Goal: Task Accomplishment & Management: Manage account settings

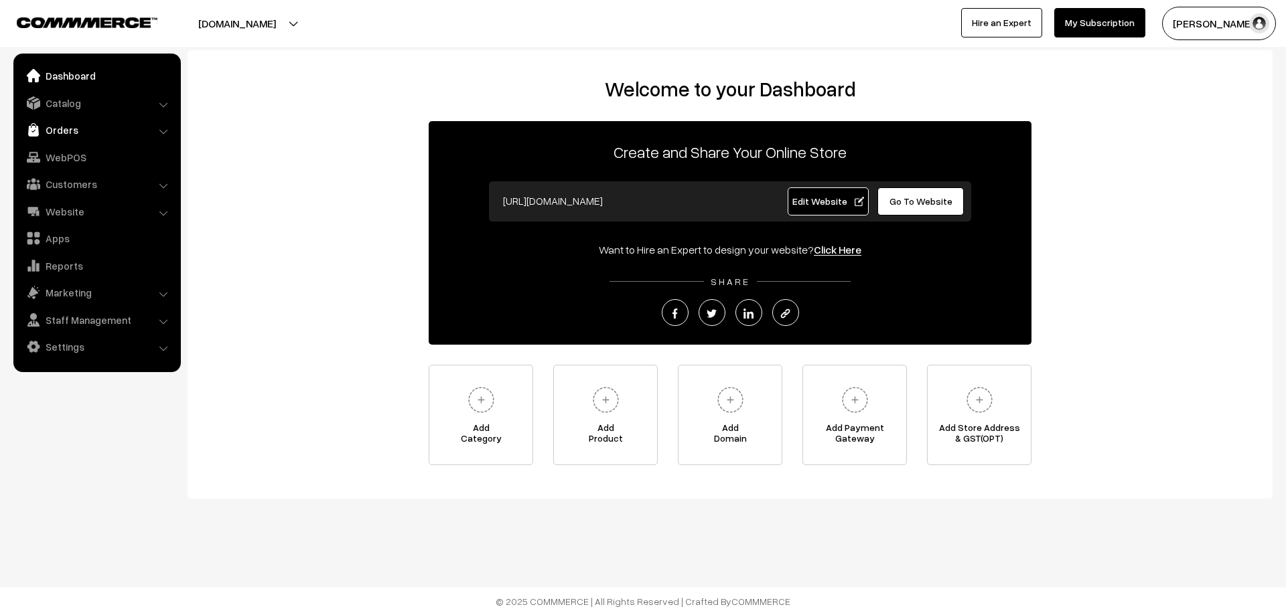
click at [70, 125] on link "Orders" at bounding box center [96, 130] width 159 height 24
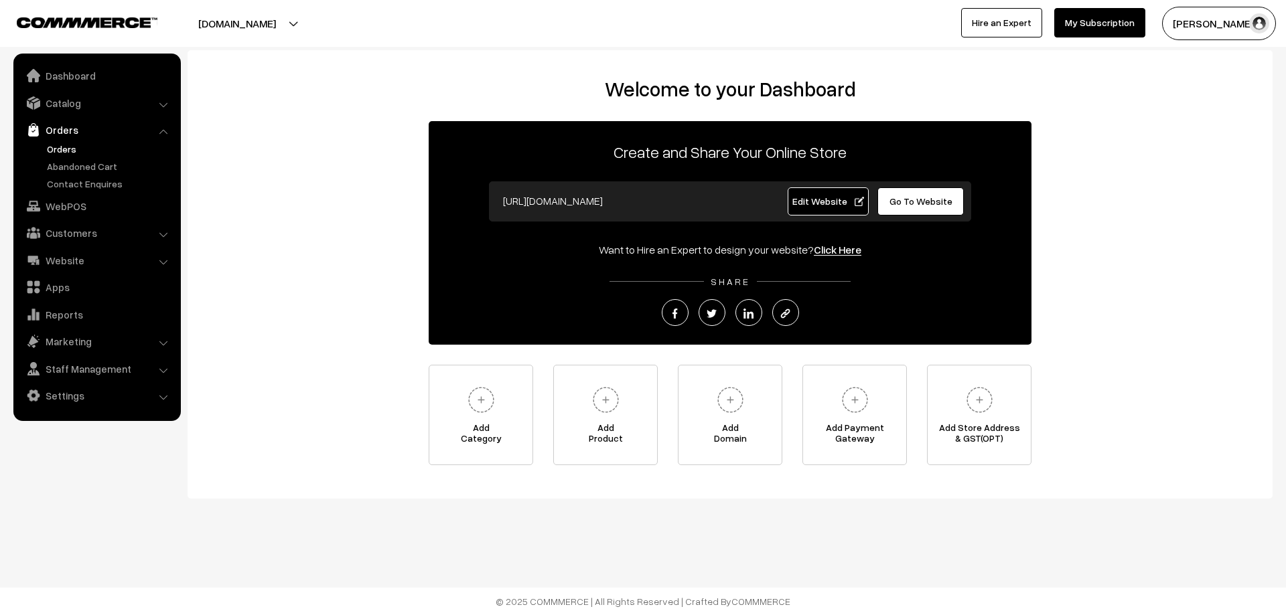
click at [69, 154] on link "Orders" at bounding box center [110, 149] width 133 height 14
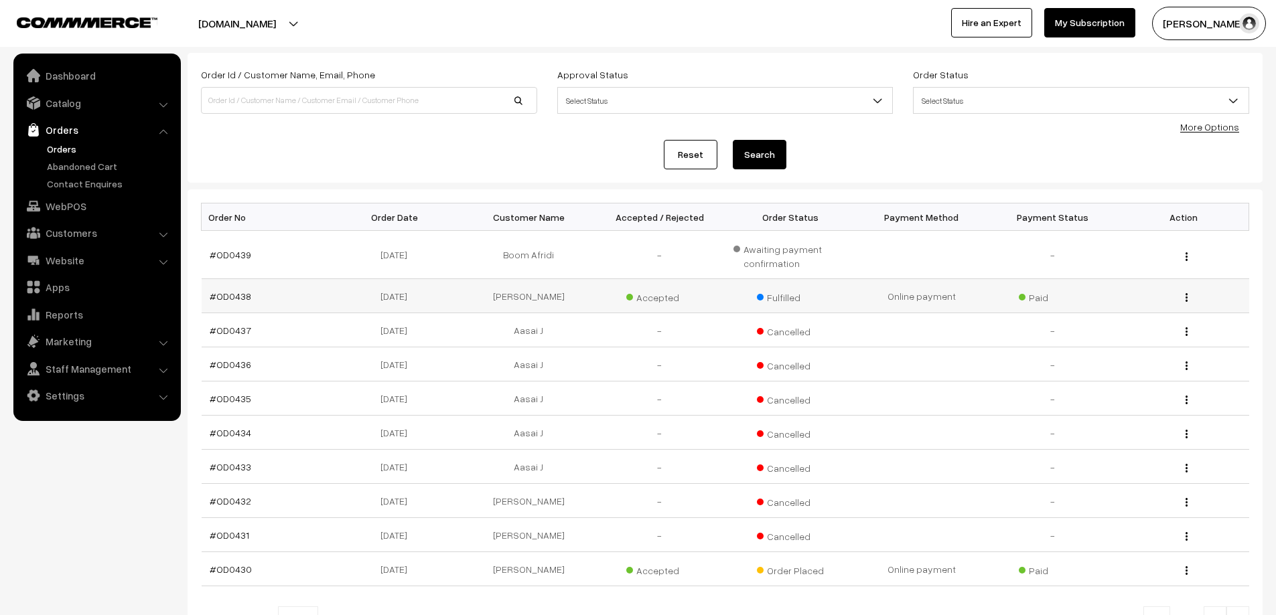
scroll to position [209, 0]
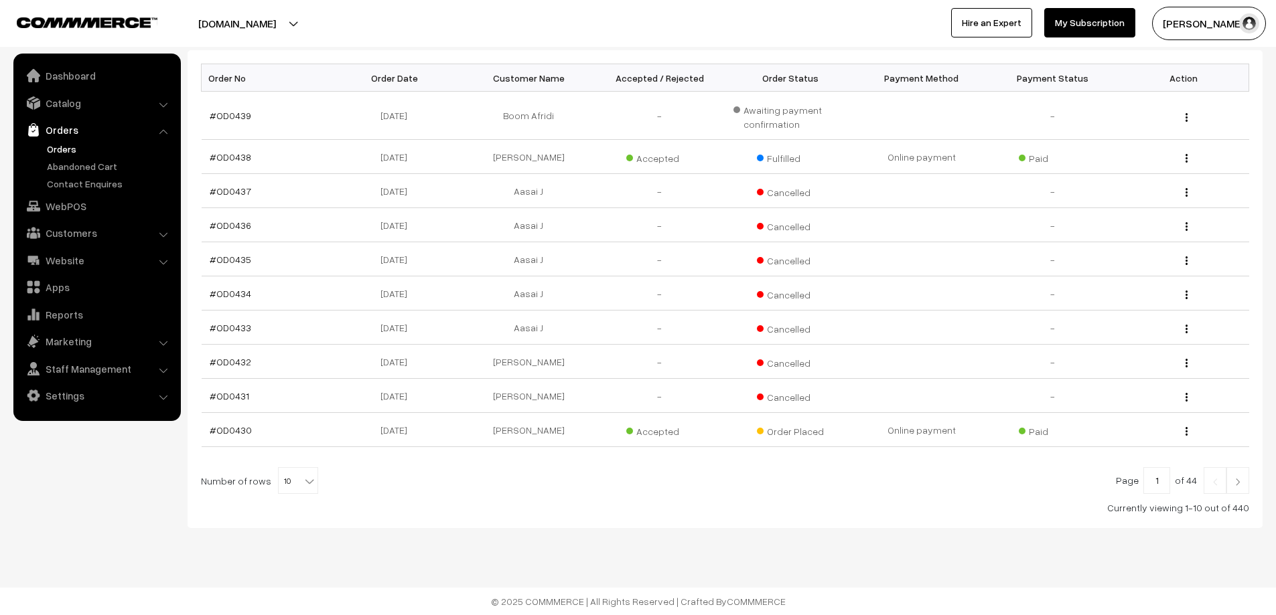
click at [1236, 473] on link at bounding box center [1237, 480] width 23 height 27
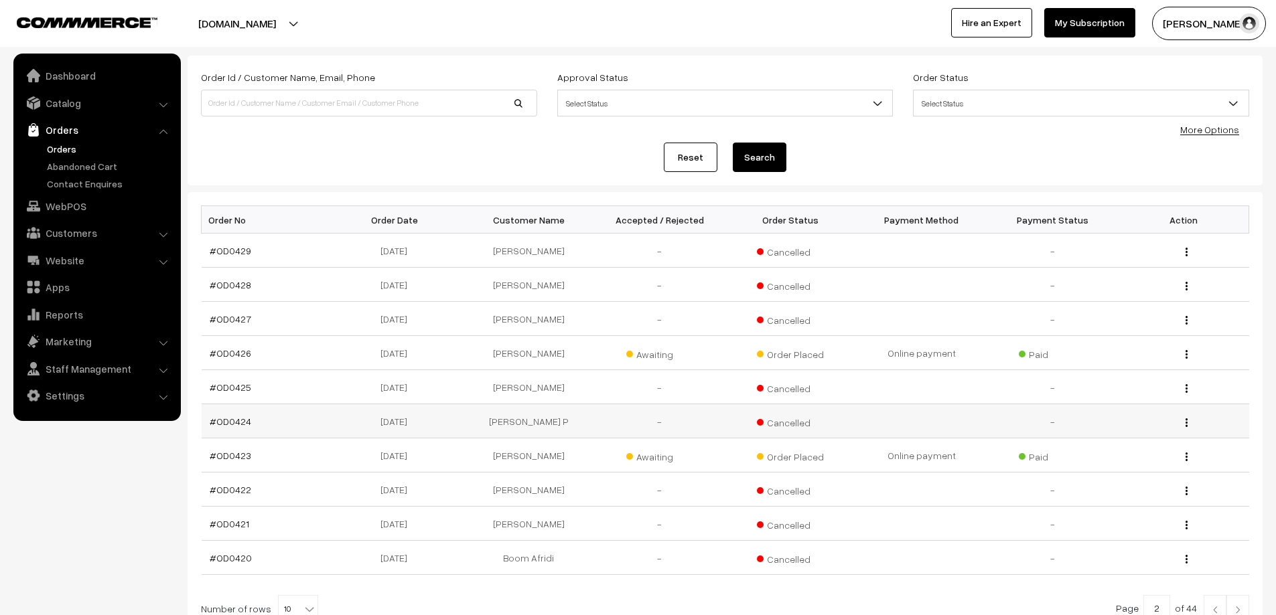
scroll to position [195, 0]
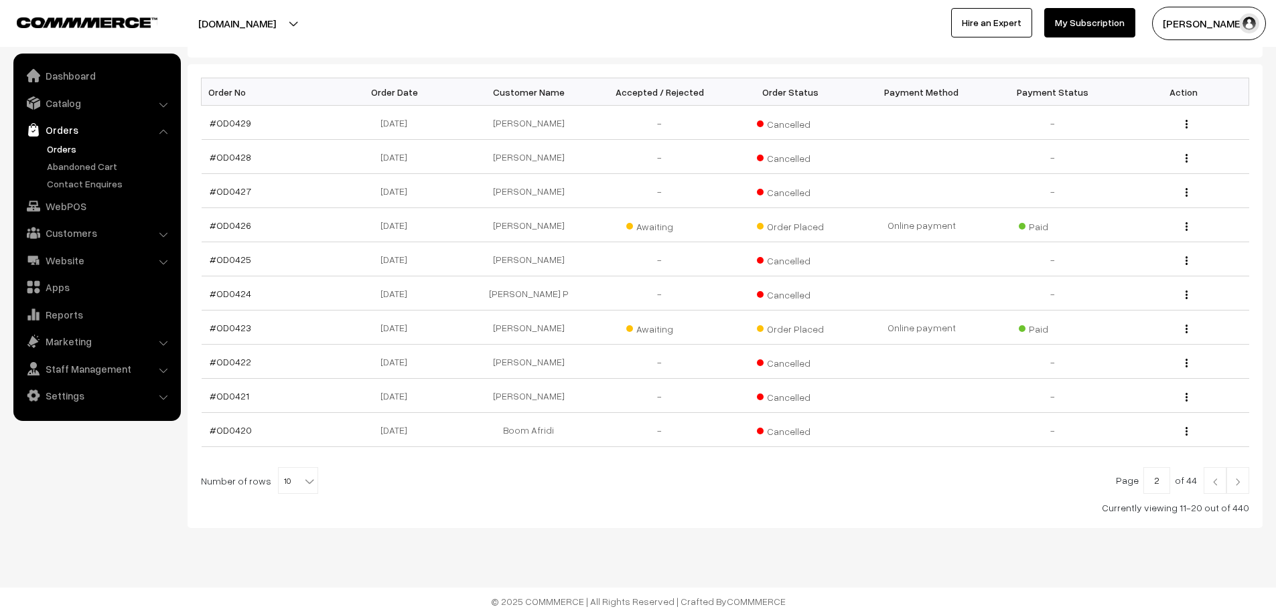
click at [1228, 482] on link at bounding box center [1237, 480] width 23 height 27
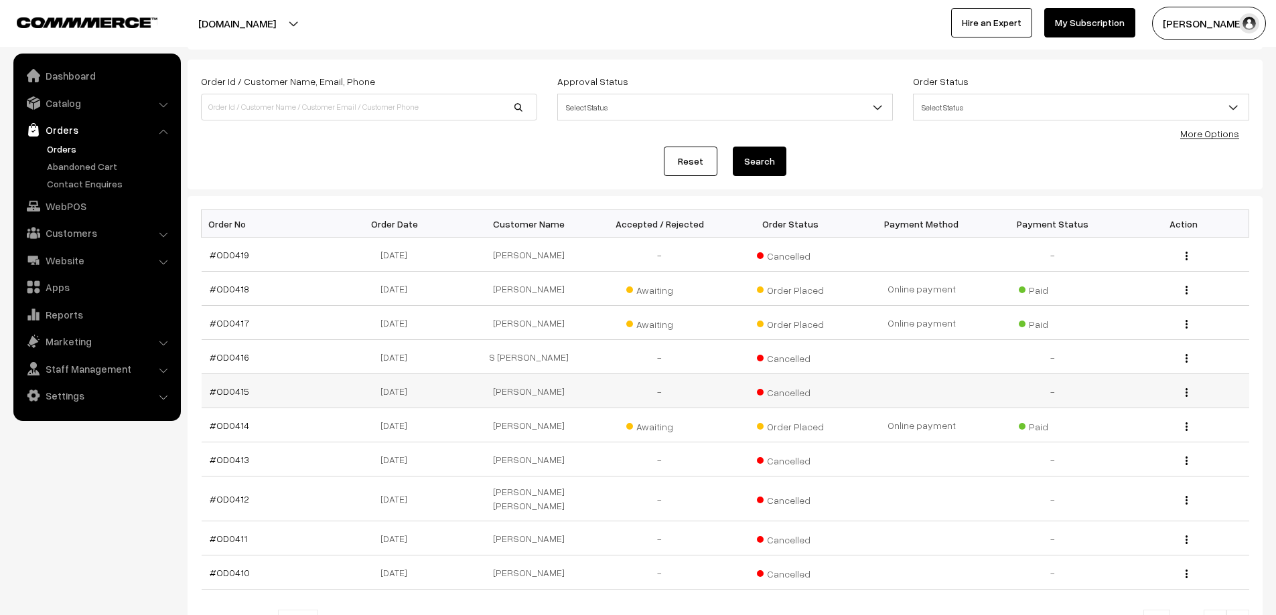
scroll to position [195, 0]
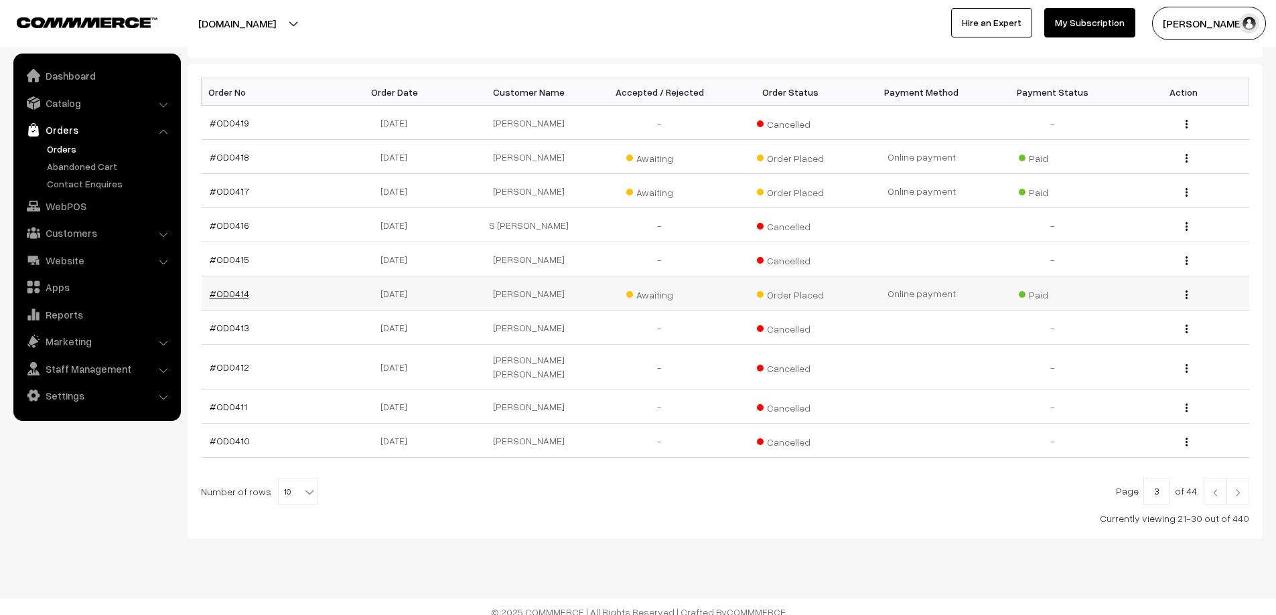
click at [238, 292] on link "#OD0414" at bounding box center [230, 293] width 40 height 11
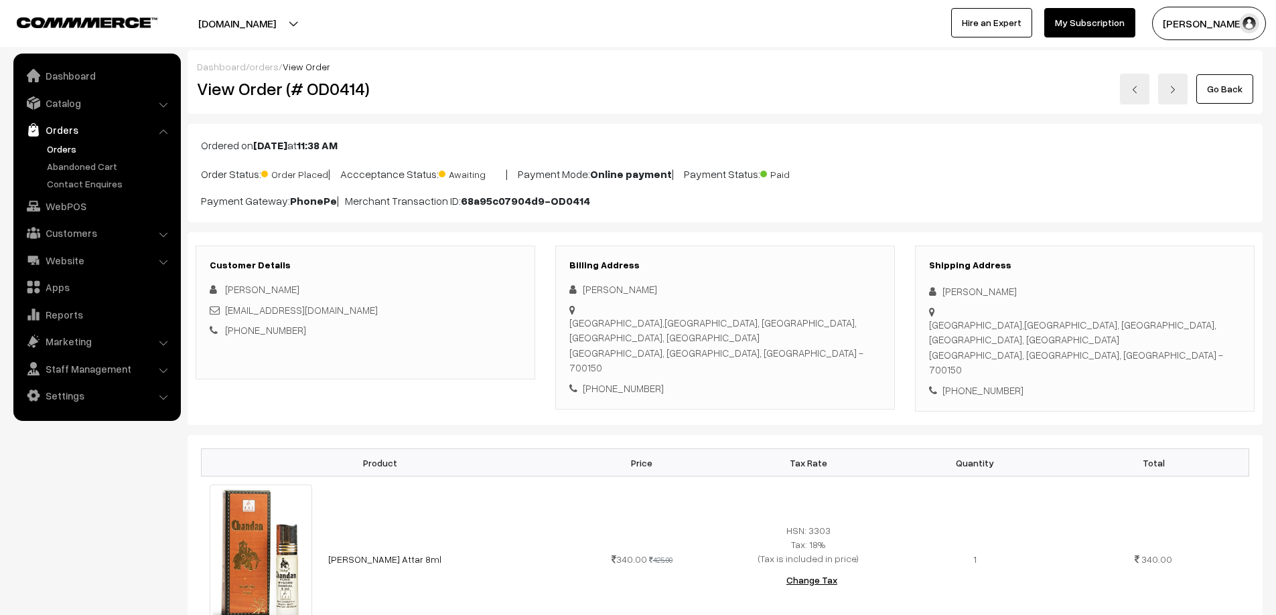
click at [1221, 104] on div "Dashboard / orders / View Order View Order (# OD0414) Go Back" at bounding box center [725, 82] width 1075 height 64
click at [1224, 86] on link "Go Back" at bounding box center [1224, 88] width 57 height 29
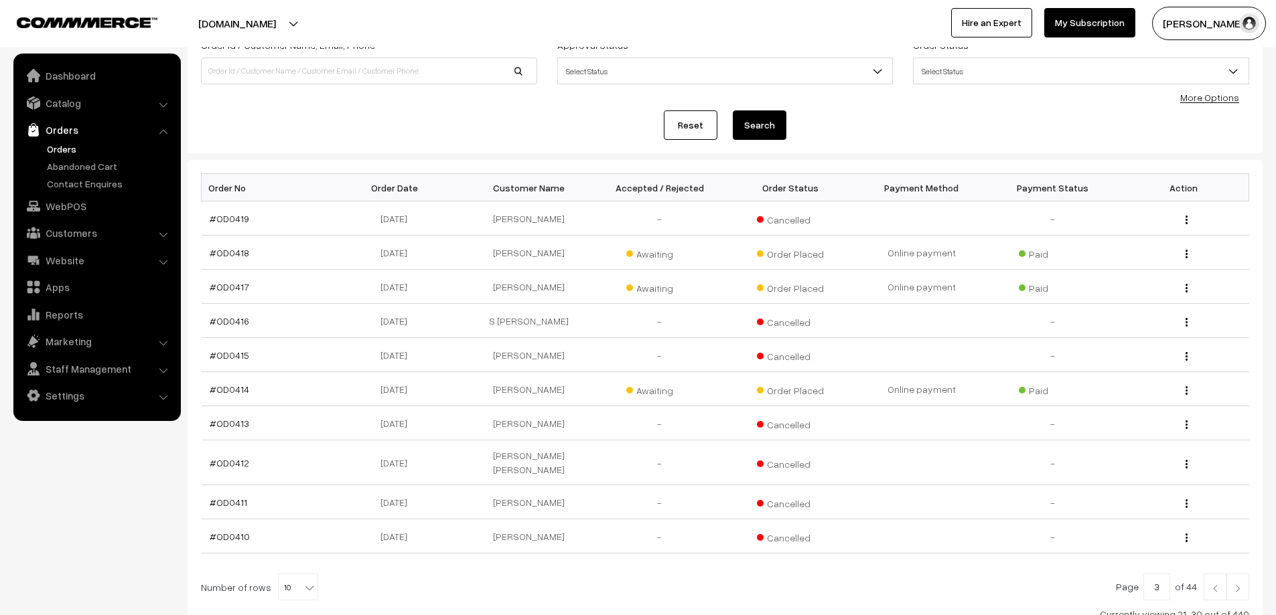
scroll to position [195, 0]
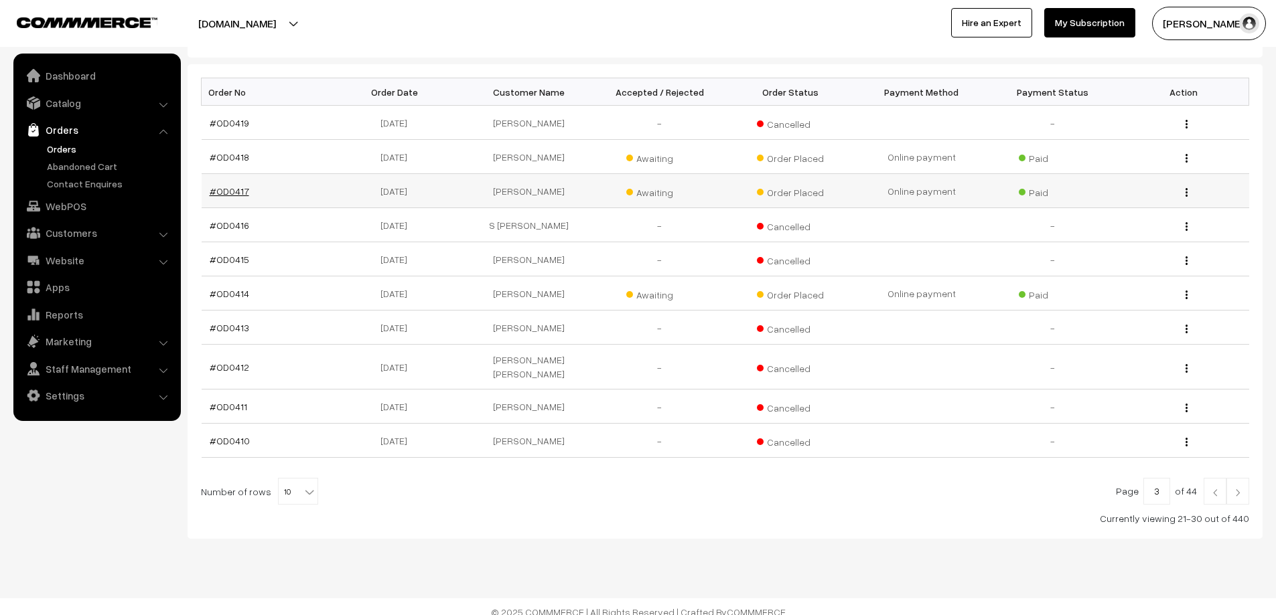
click at [225, 188] on link "#OD0417" at bounding box center [230, 191] width 40 height 11
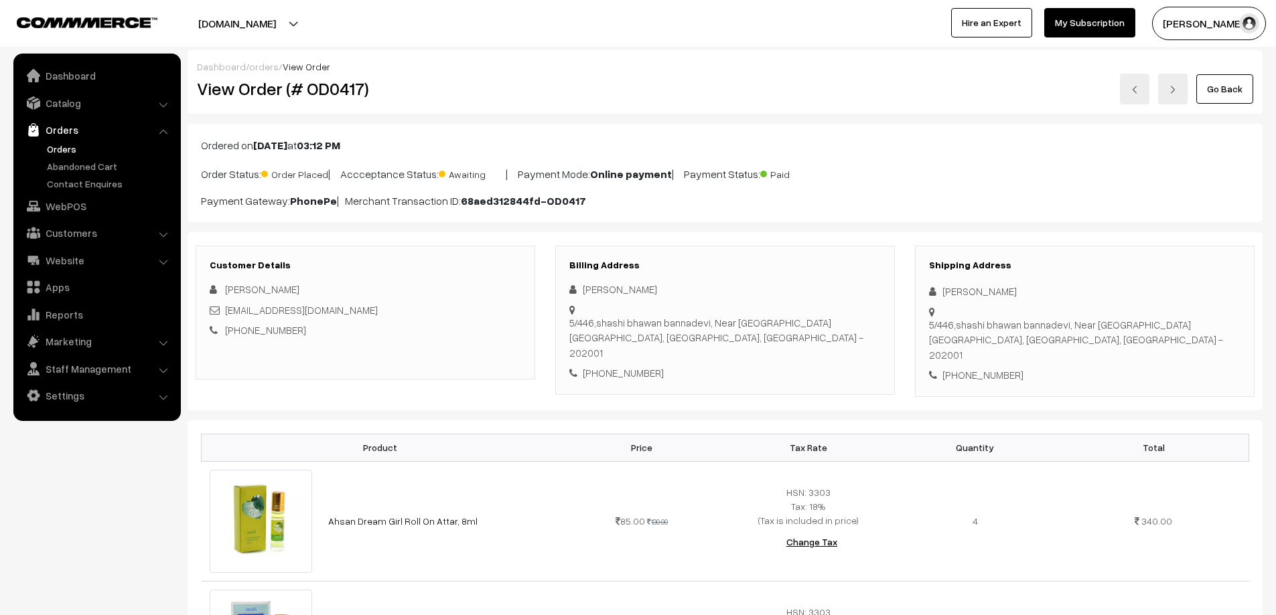
click at [58, 129] on link "Orders" at bounding box center [96, 130] width 159 height 24
click at [58, 148] on link "Orders" at bounding box center [110, 149] width 133 height 14
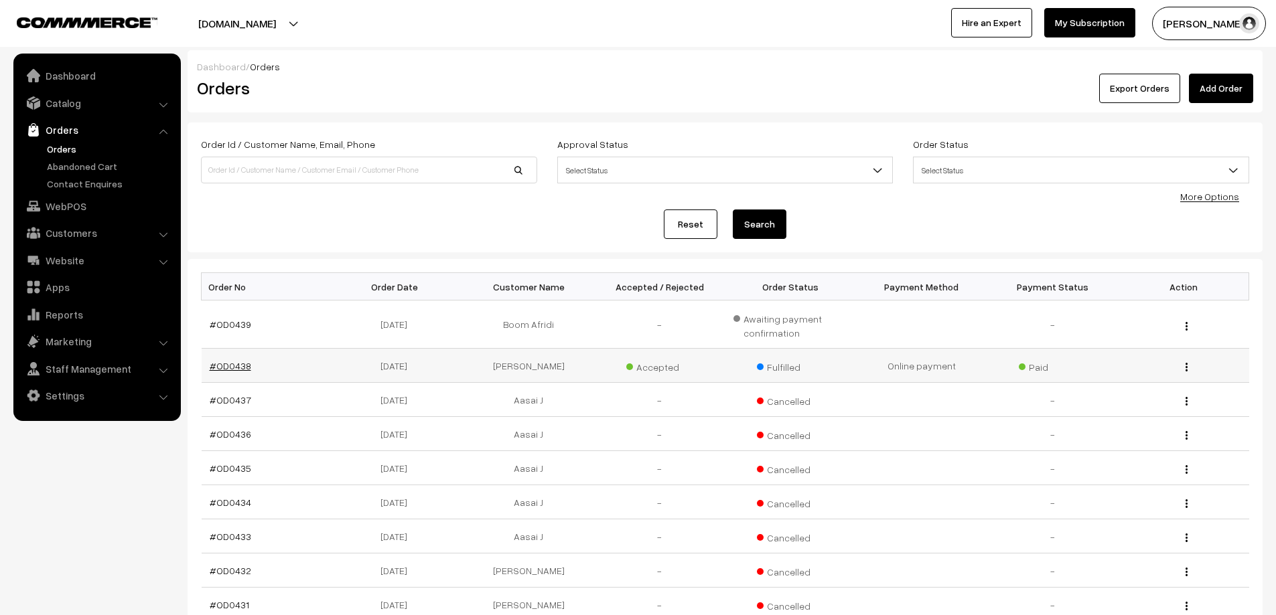
click at [220, 368] on link "#OD0438" at bounding box center [231, 365] width 42 height 11
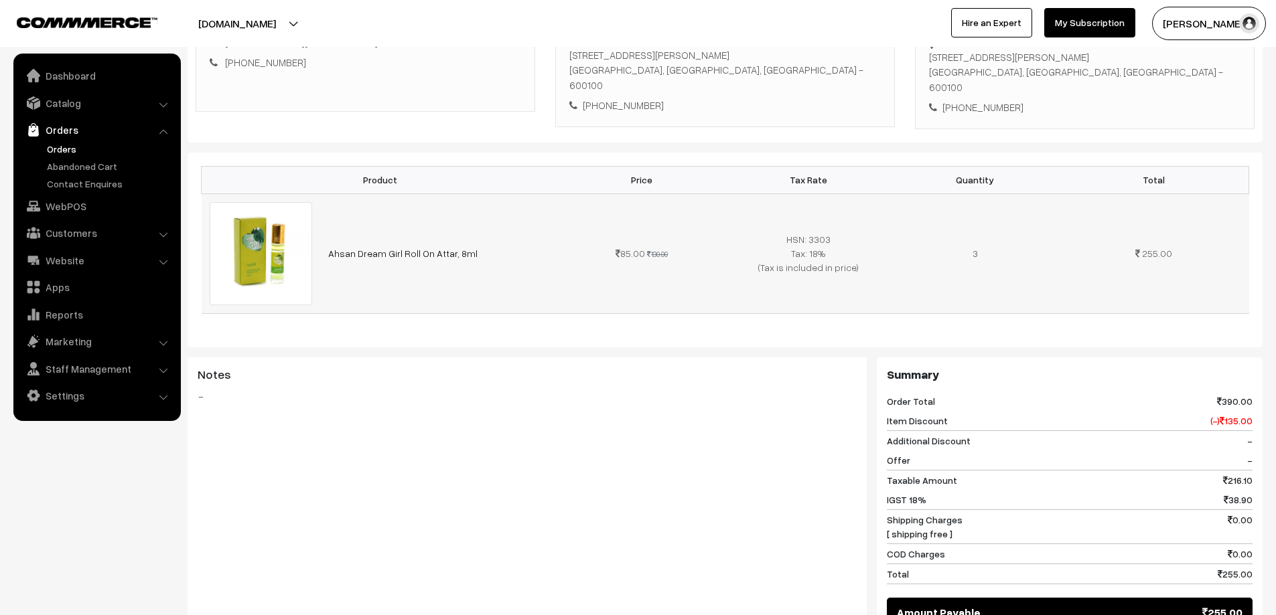
scroll to position [603, 0]
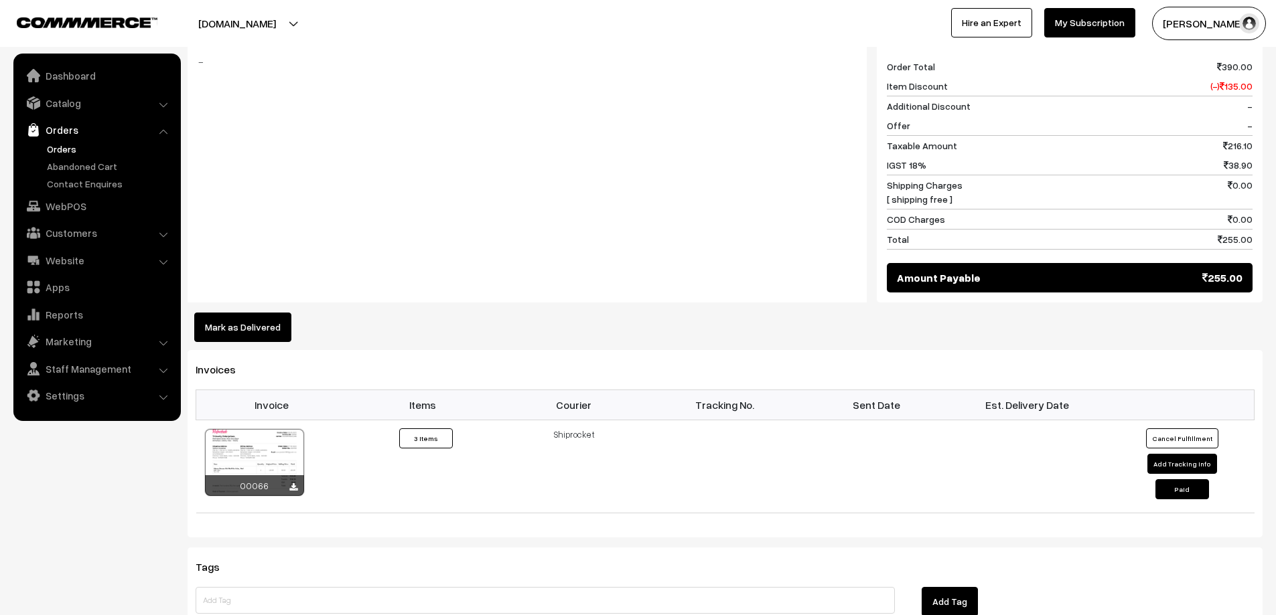
click at [265, 336] on button "Mark as Delivered" at bounding box center [242, 327] width 97 height 29
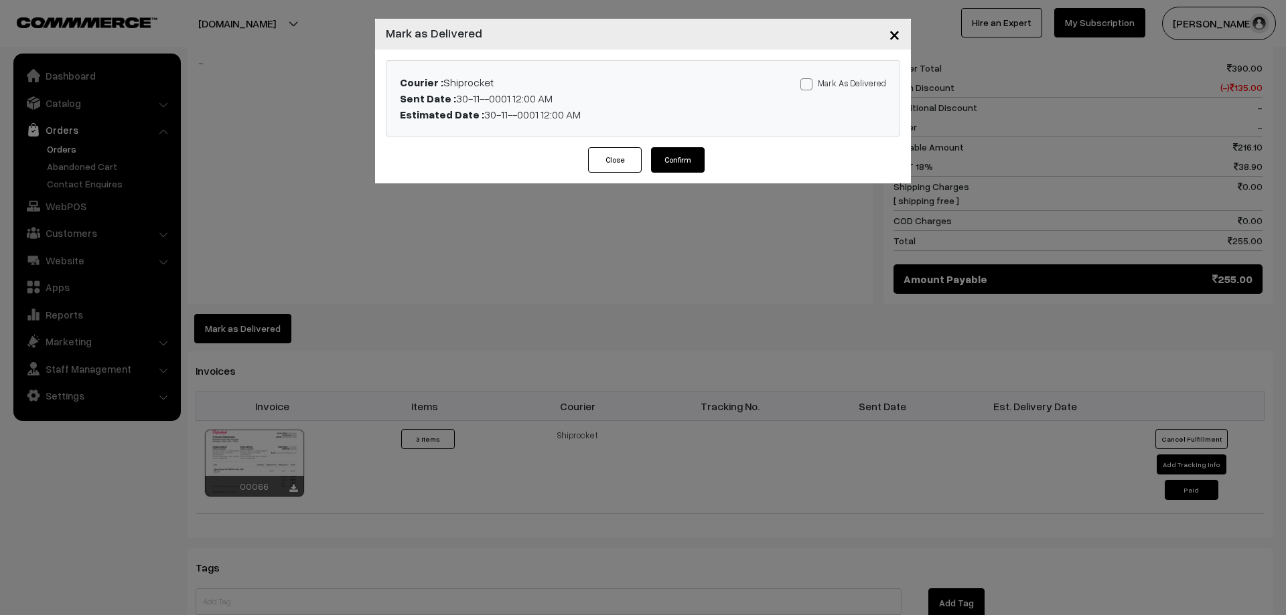
click at [597, 168] on button "Close" at bounding box center [615, 159] width 54 height 25
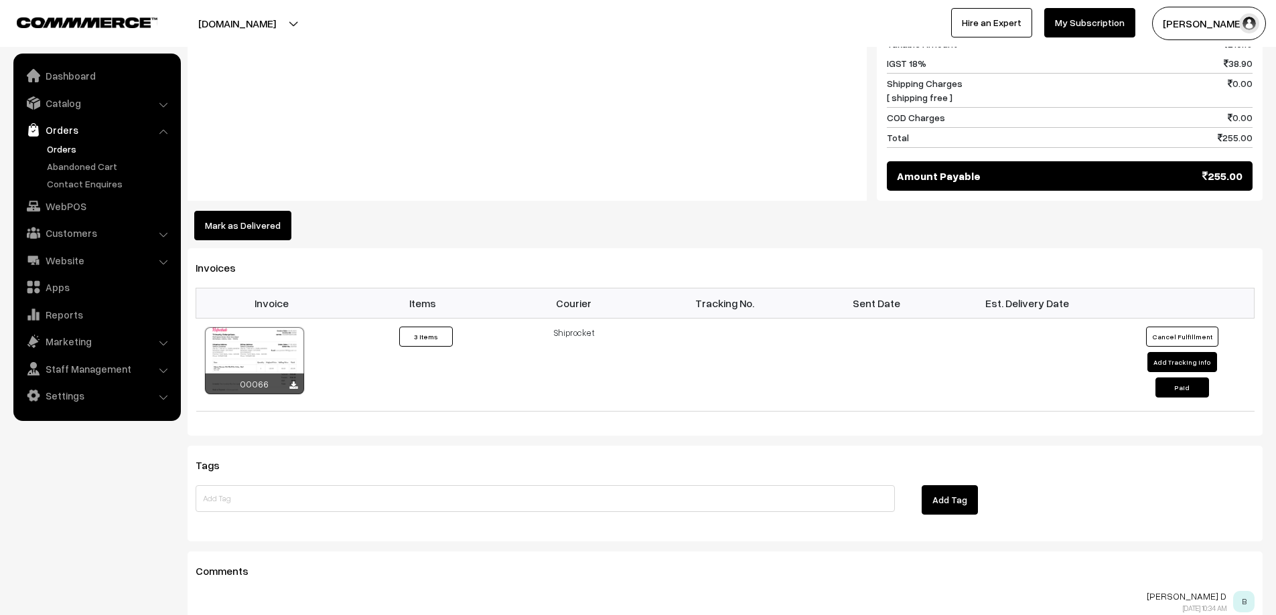
scroll to position [737, 0]
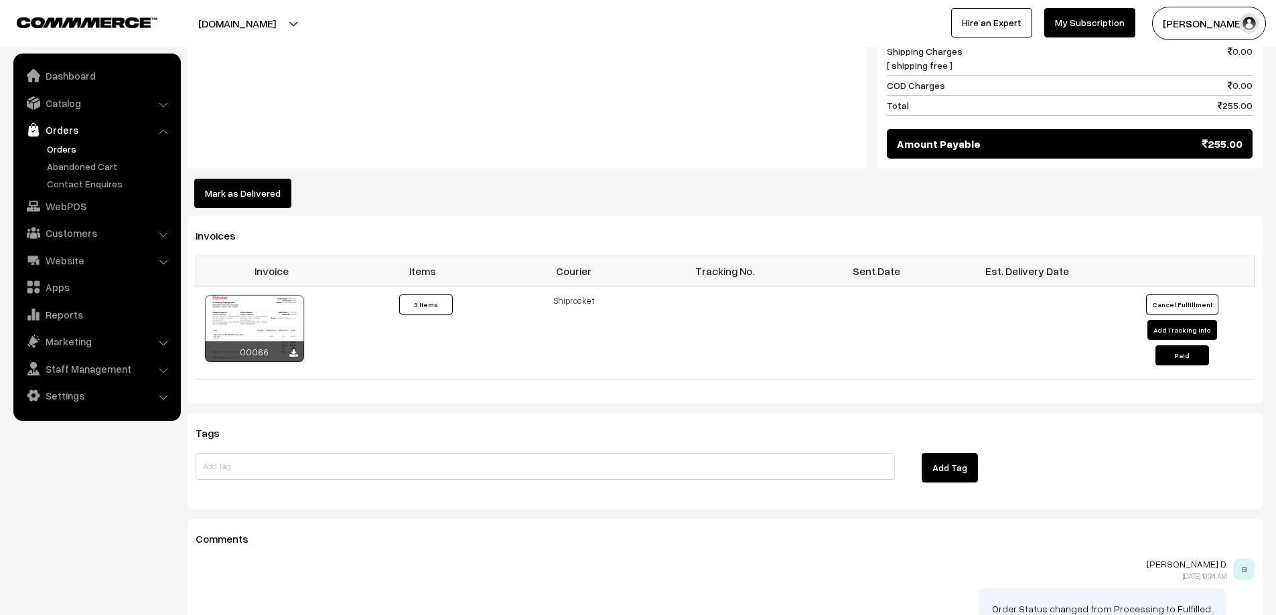
click at [67, 151] on link "Orders" at bounding box center [110, 149] width 133 height 14
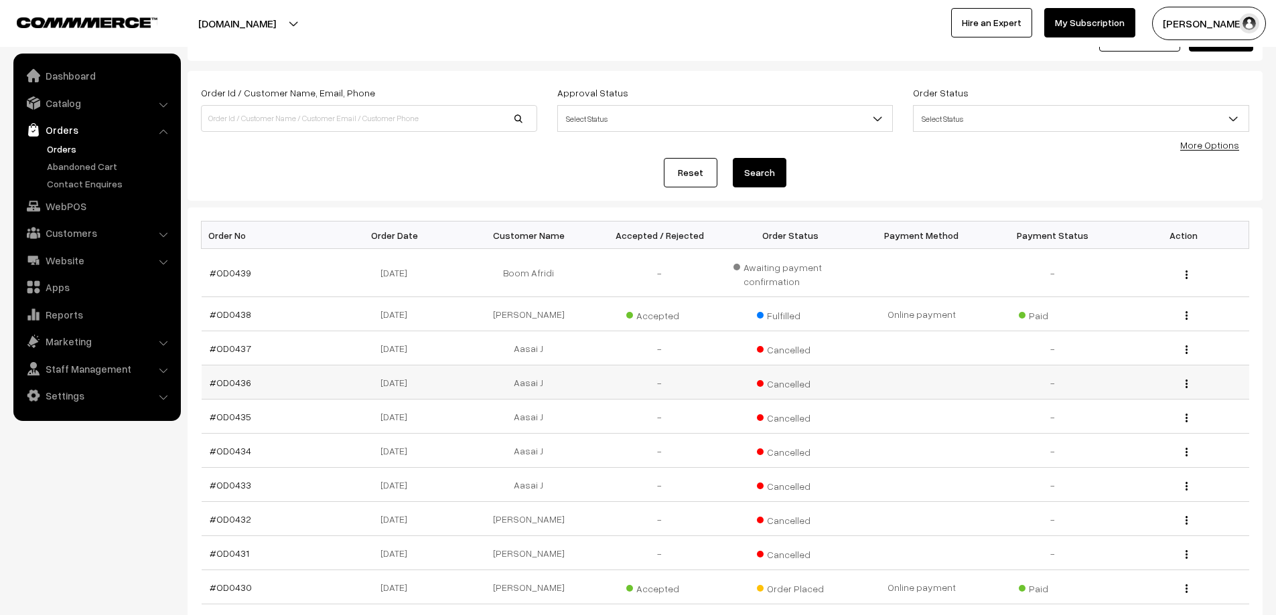
scroll to position [209, 0]
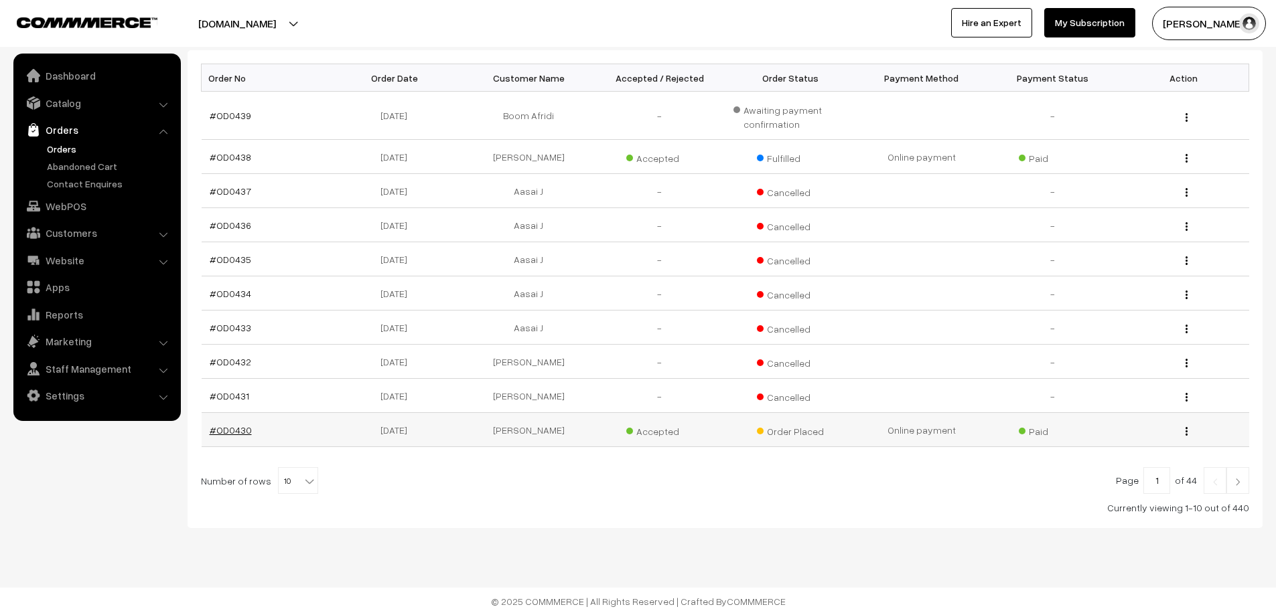
click at [213, 425] on link "#OD0430" at bounding box center [231, 430] width 42 height 11
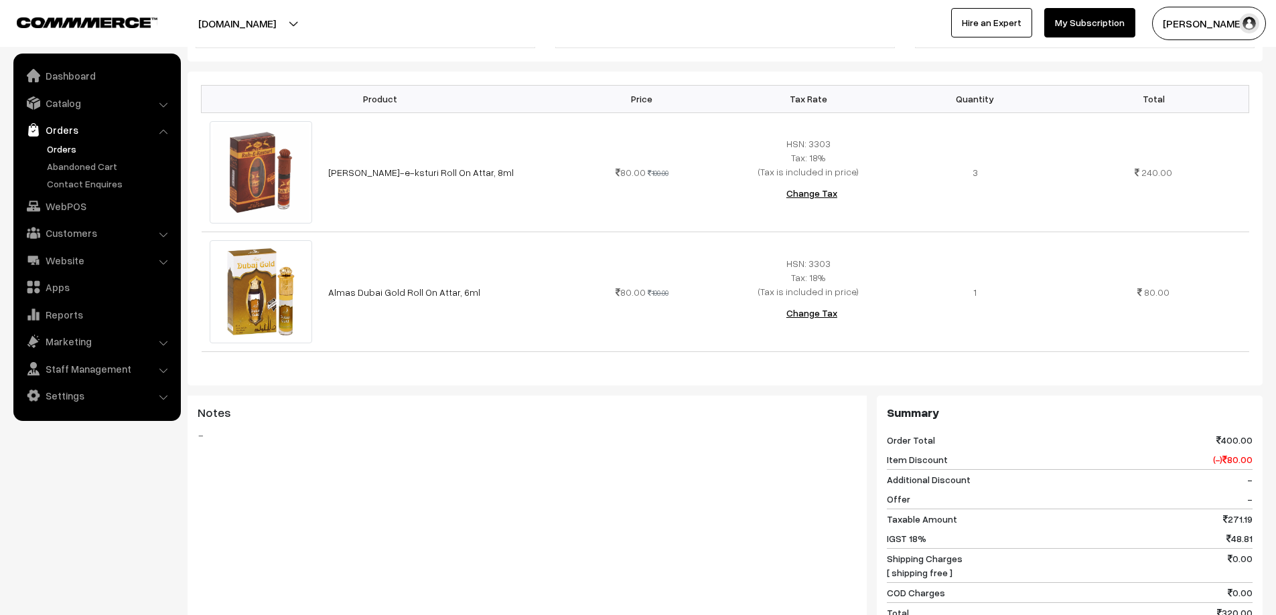
scroll to position [402, 0]
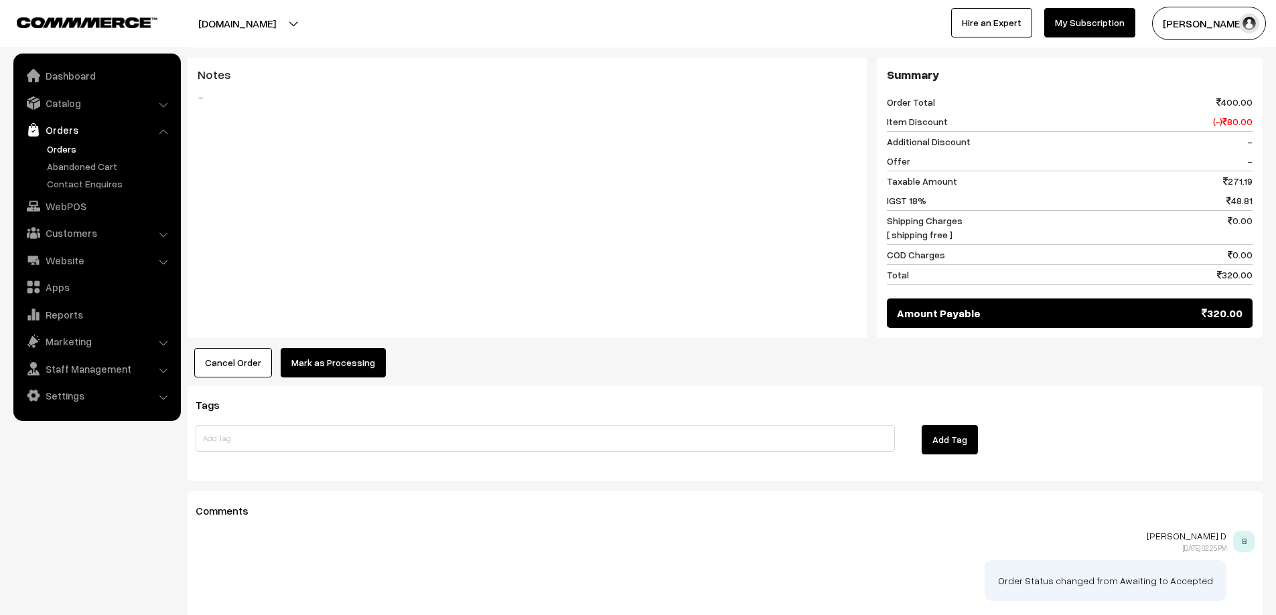
click at [326, 365] on button "Mark as Processing" at bounding box center [333, 362] width 105 height 29
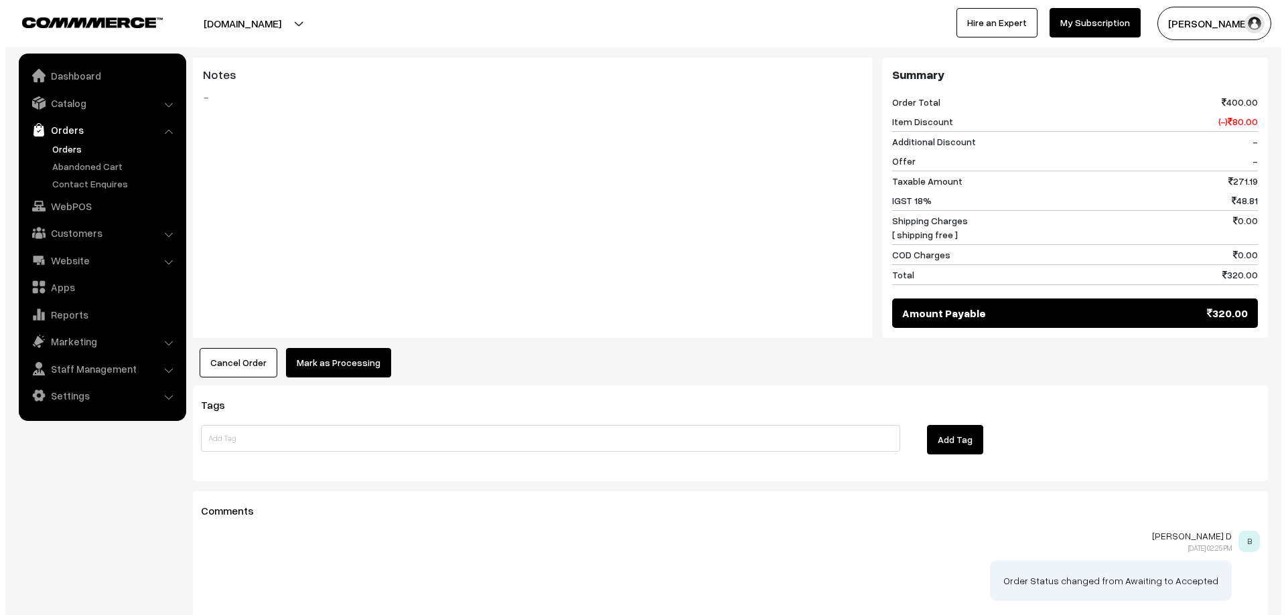
scroll to position [671, 0]
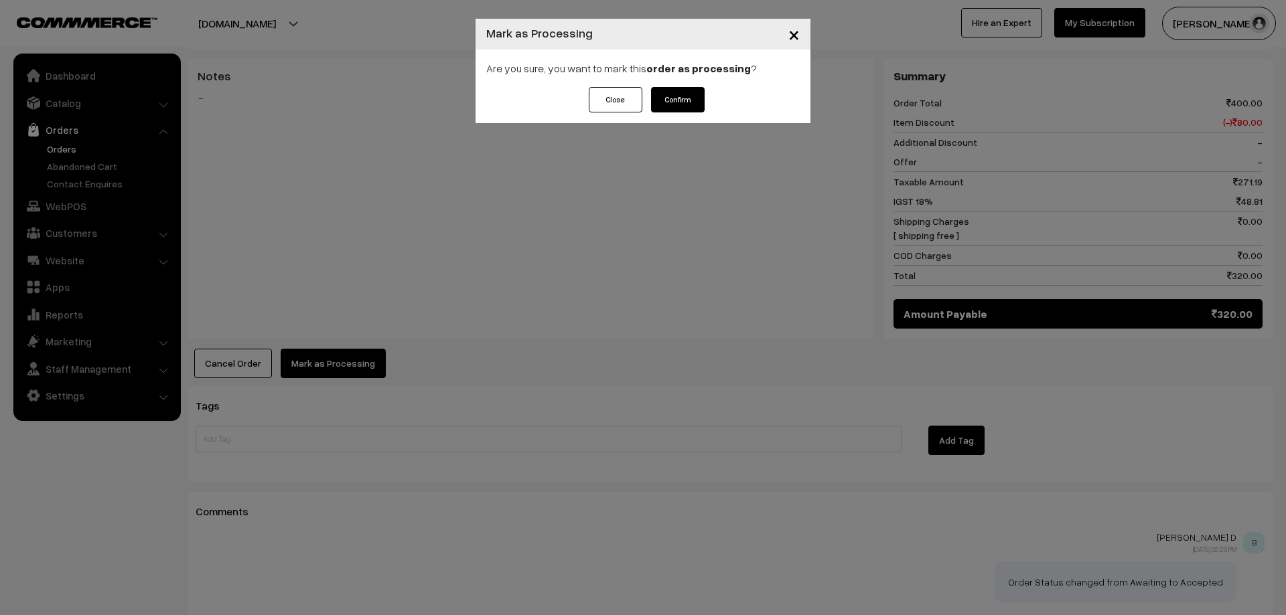
click at [693, 99] on button "Confirm" at bounding box center [678, 99] width 54 height 25
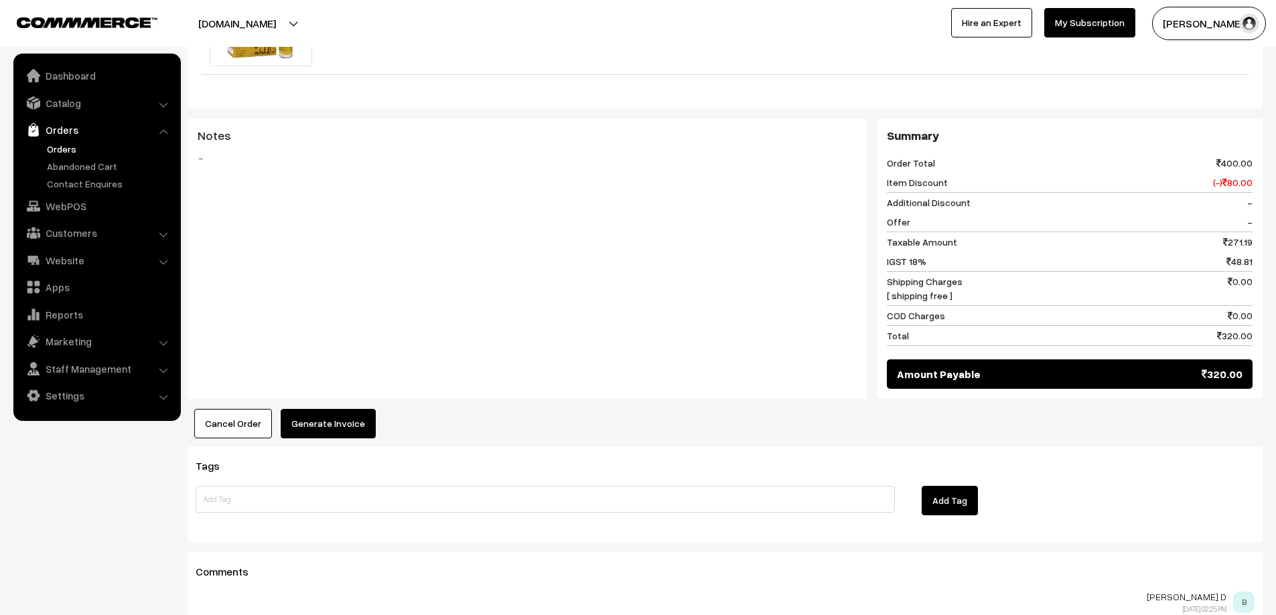
scroll to position [737, 0]
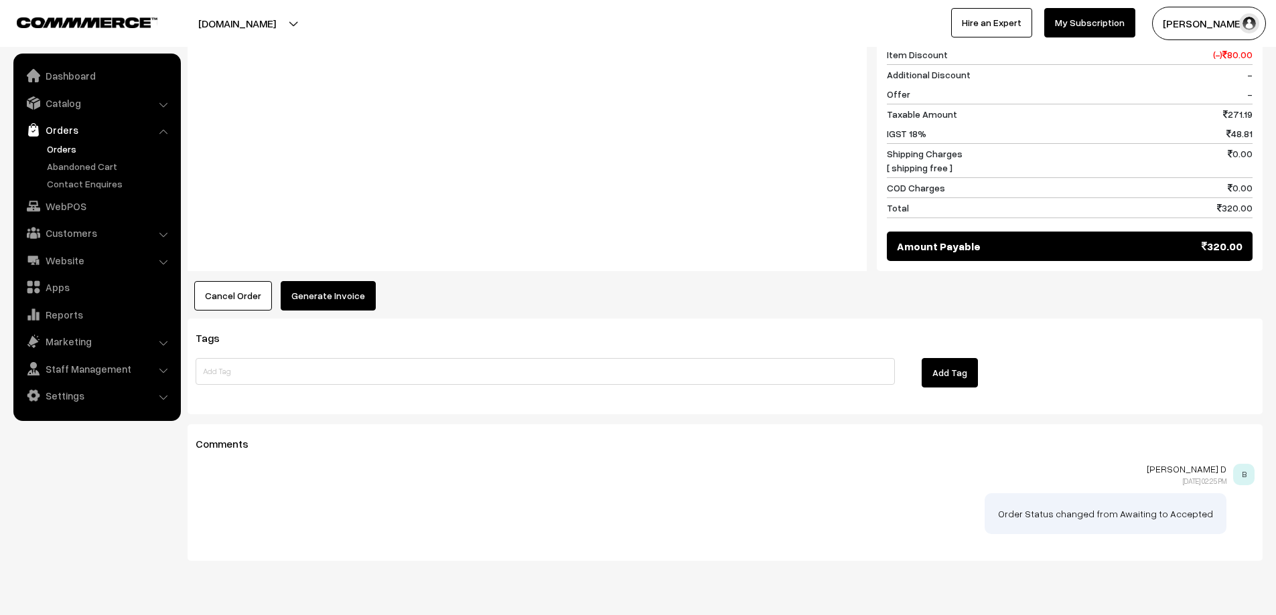
click at [321, 307] on button "Generate Invoice" at bounding box center [328, 295] width 95 height 29
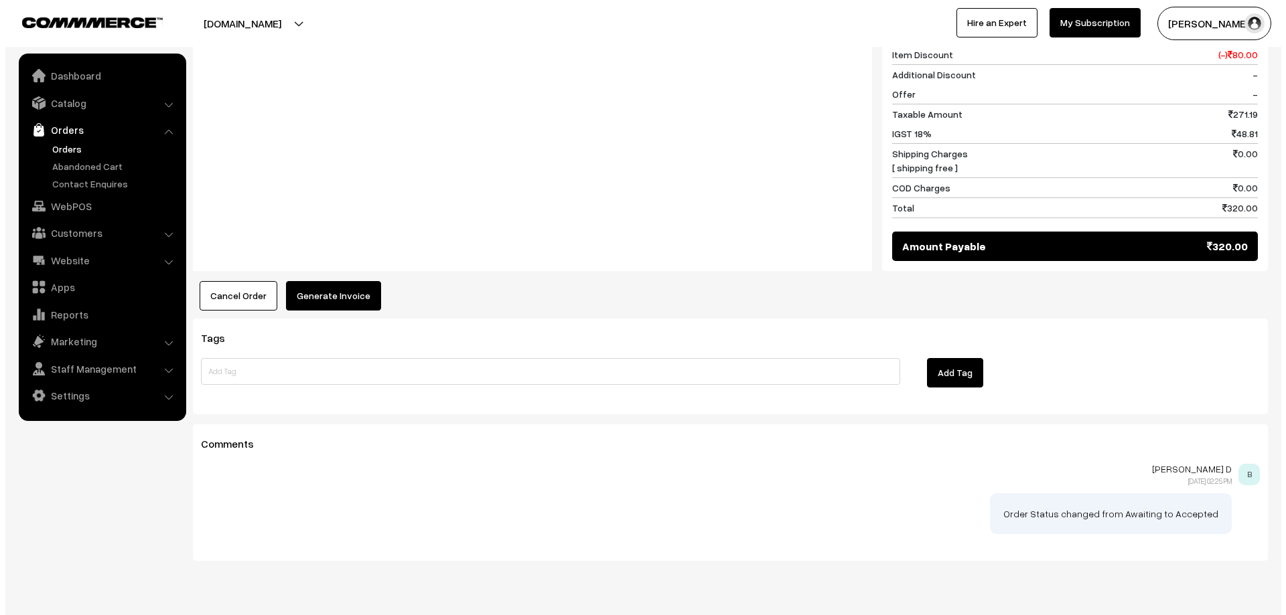
scroll to position [739, 0]
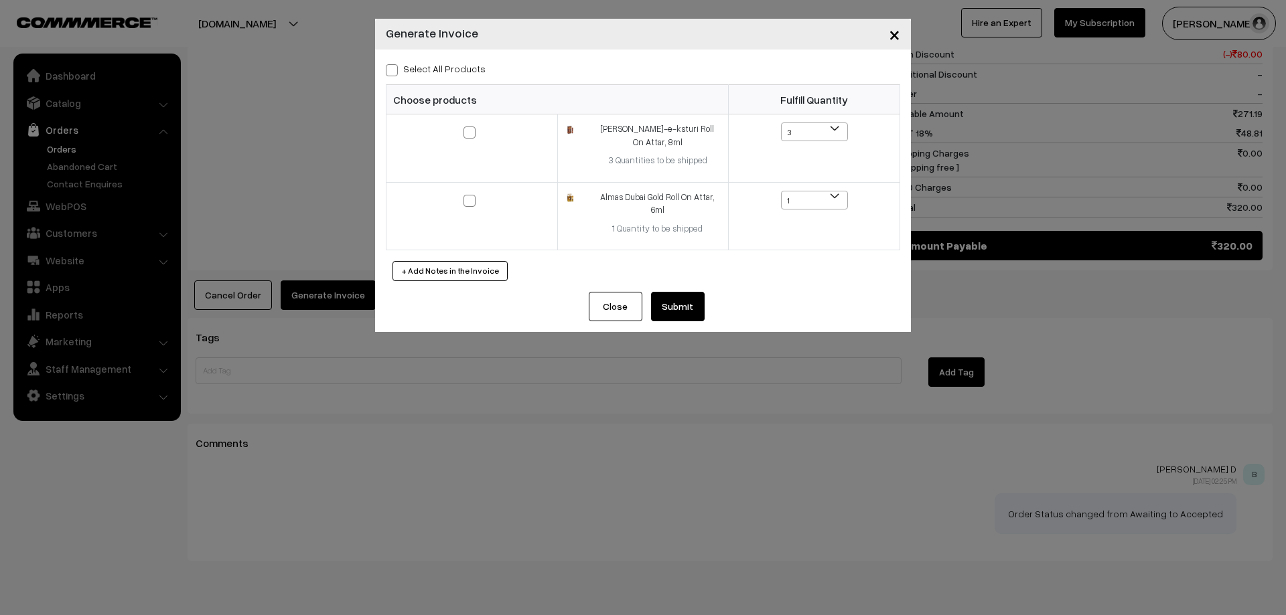
click at [663, 292] on button "Submit" at bounding box center [678, 306] width 54 height 29
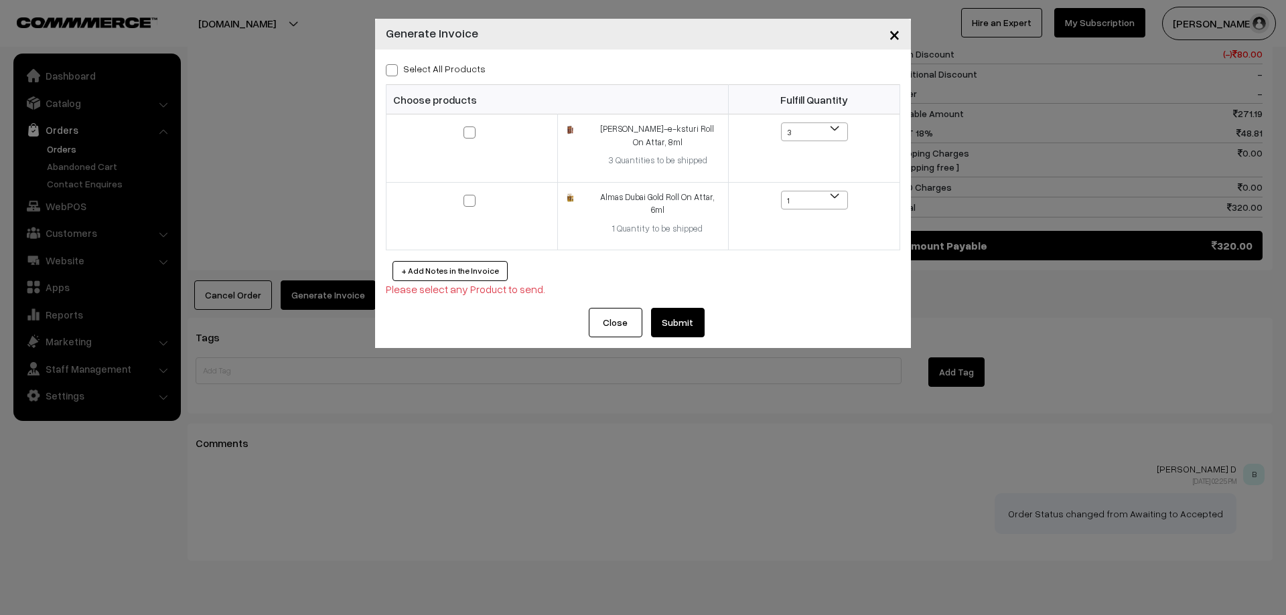
click at [430, 69] on label "Select All Products" at bounding box center [436, 69] width 100 height 14
click at [394, 69] on input "Select All Products" at bounding box center [390, 68] width 9 height 9
checkbox input "true"
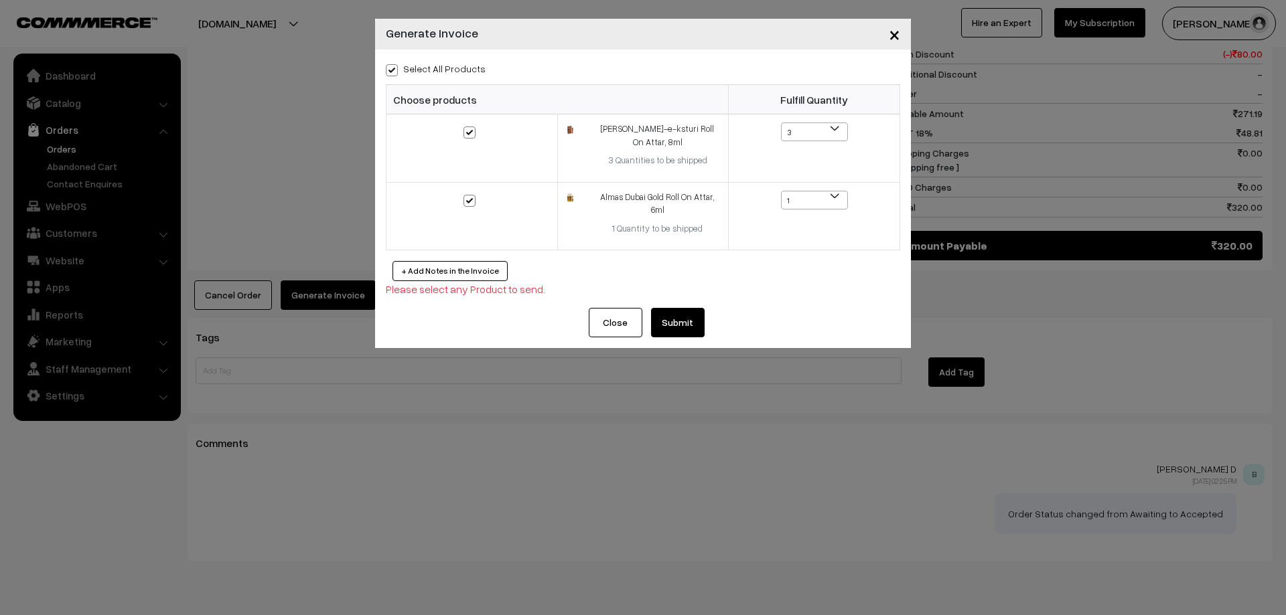
click at [687, 317] on button "Submit" at bounding box center [678, 322] width 54 height 29
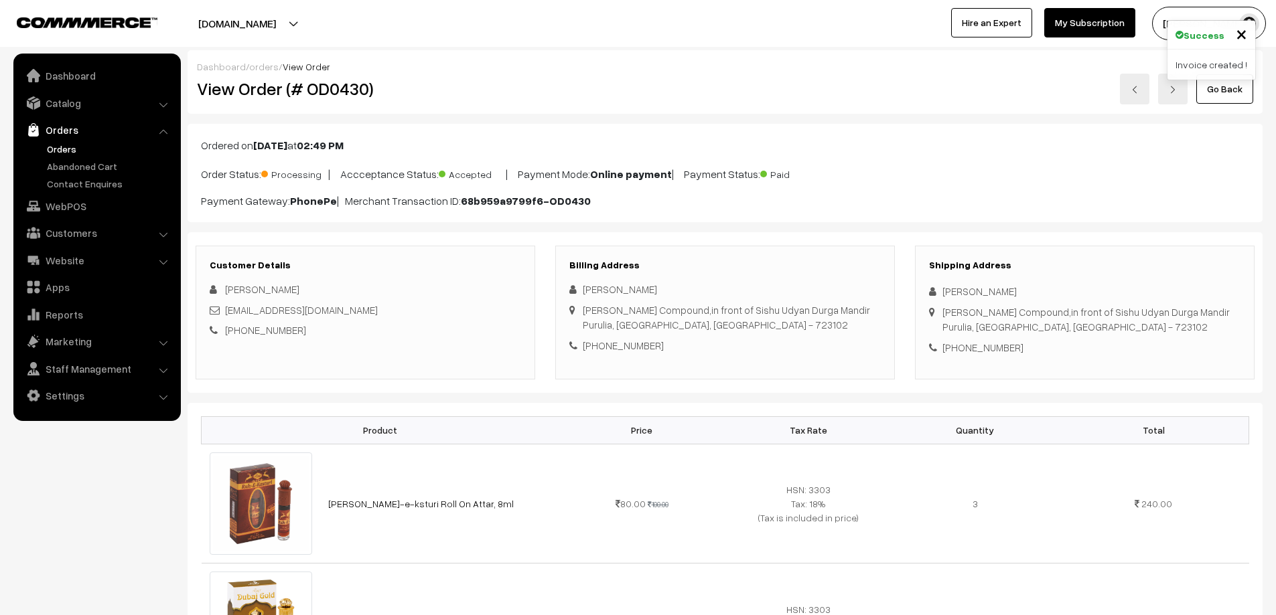
scroll to position [1042, 0]
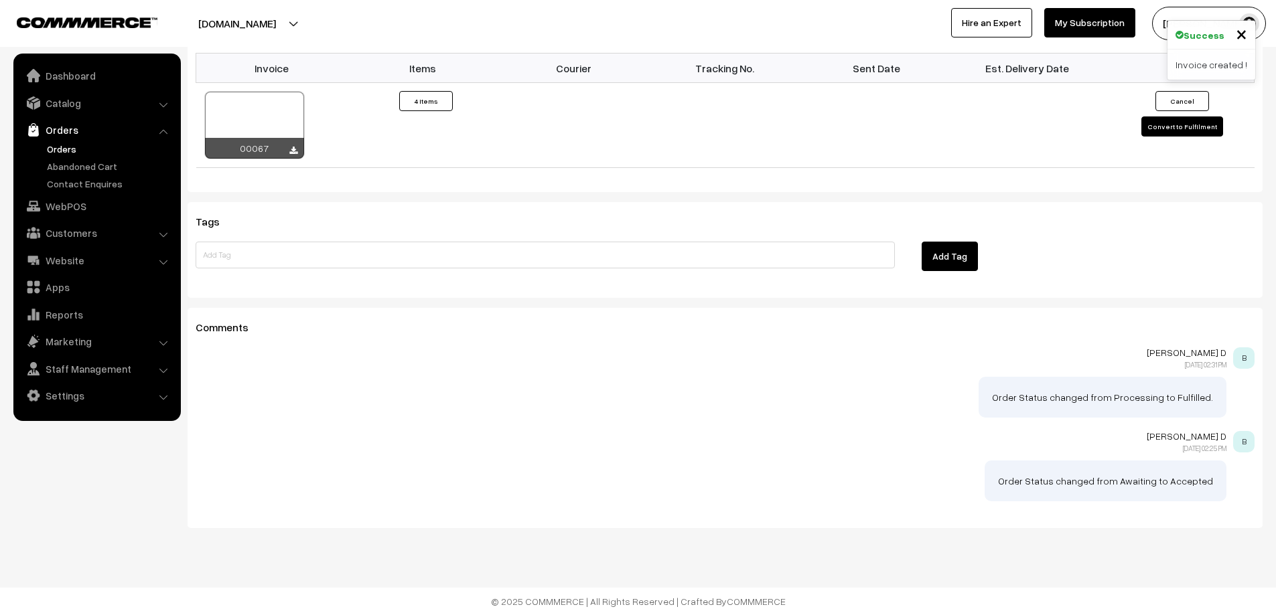
click at [66, 153] on link "Orders" at bounding box center [110, 149] width 133 height 14
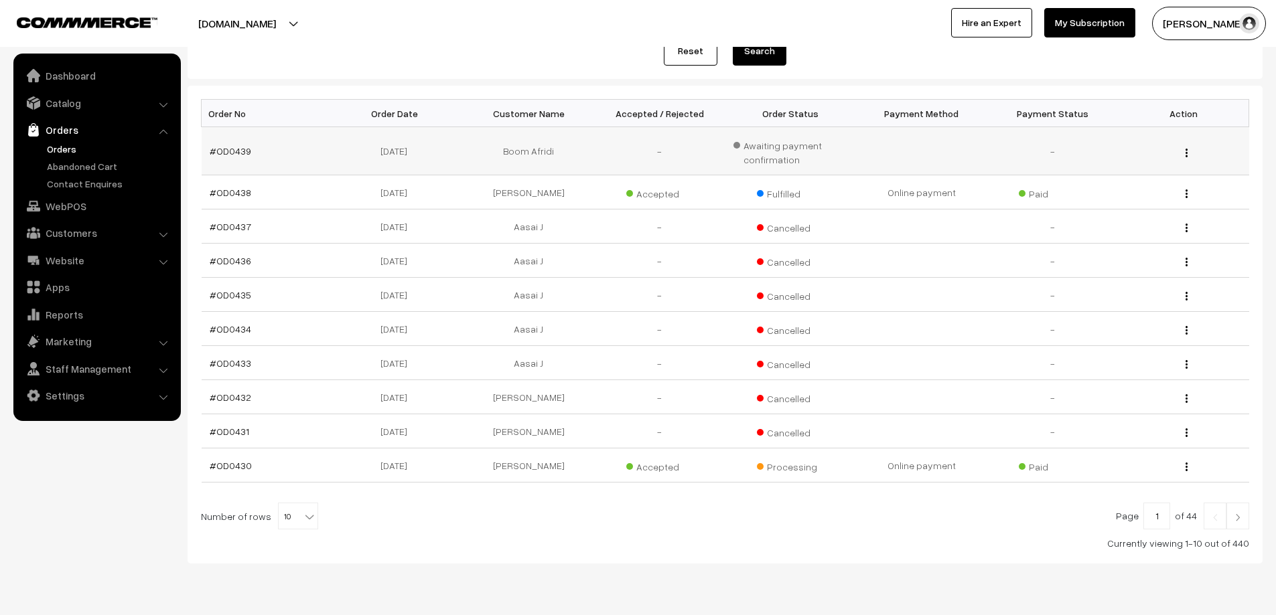
scroll to position [142, 0]
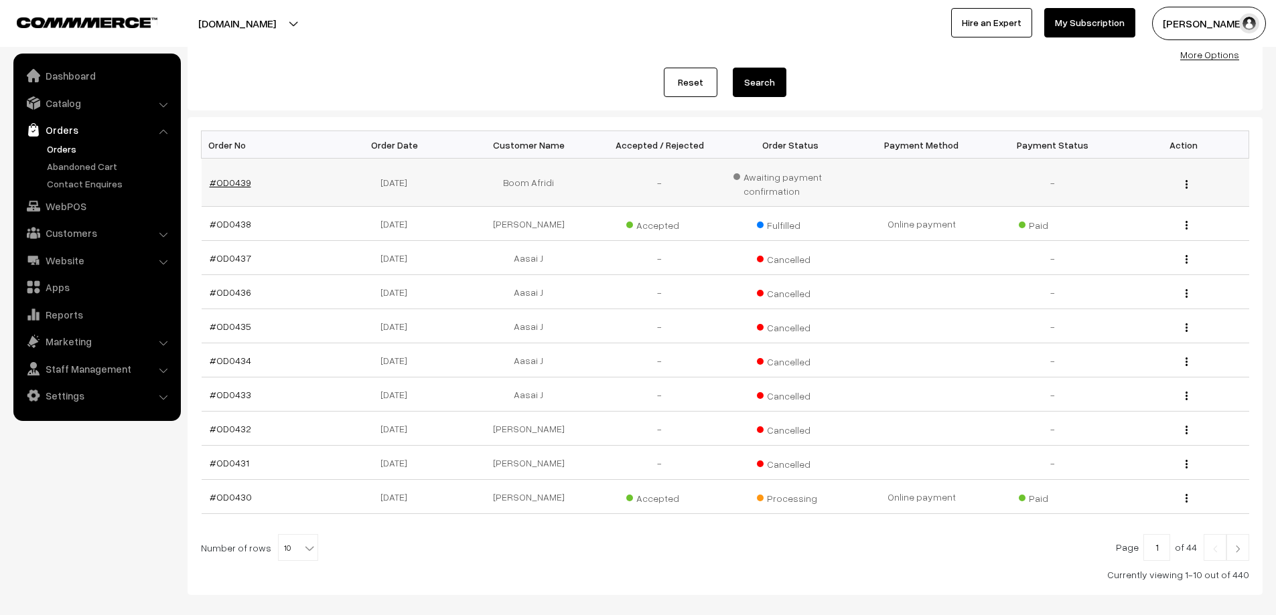
click at [233, 184] on link "#OD0439" at bounding box center [231, 182] width 42 height 11
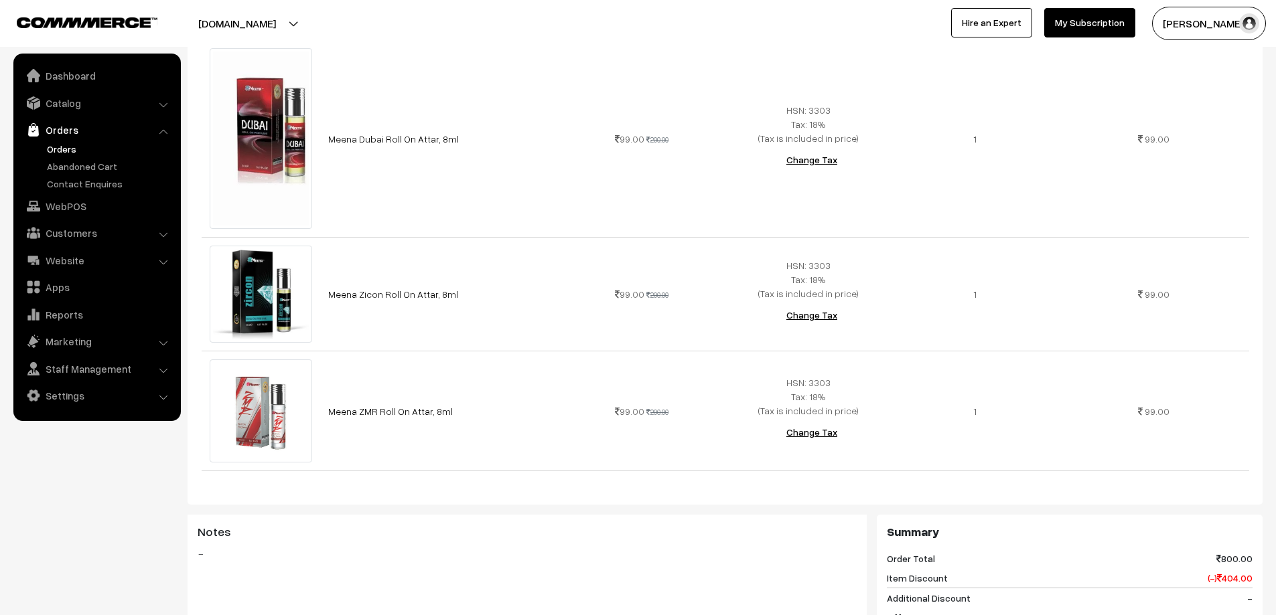
scroll to position [603, 0]
